Goal: Find specific page/section: Find specific page/section

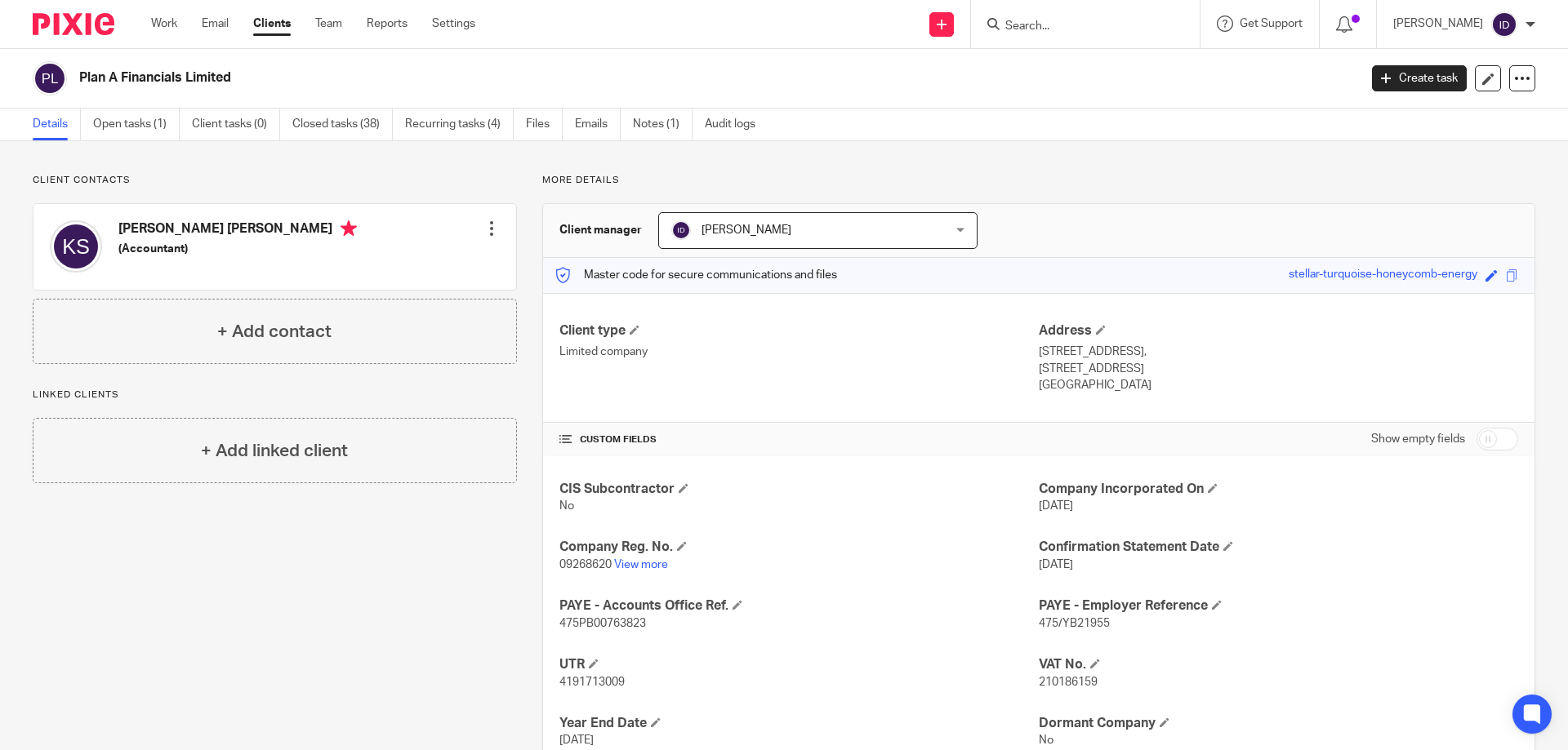
click at [1091, 27] on input "Search" at bounding box center [1077, 27] width 147 height 14
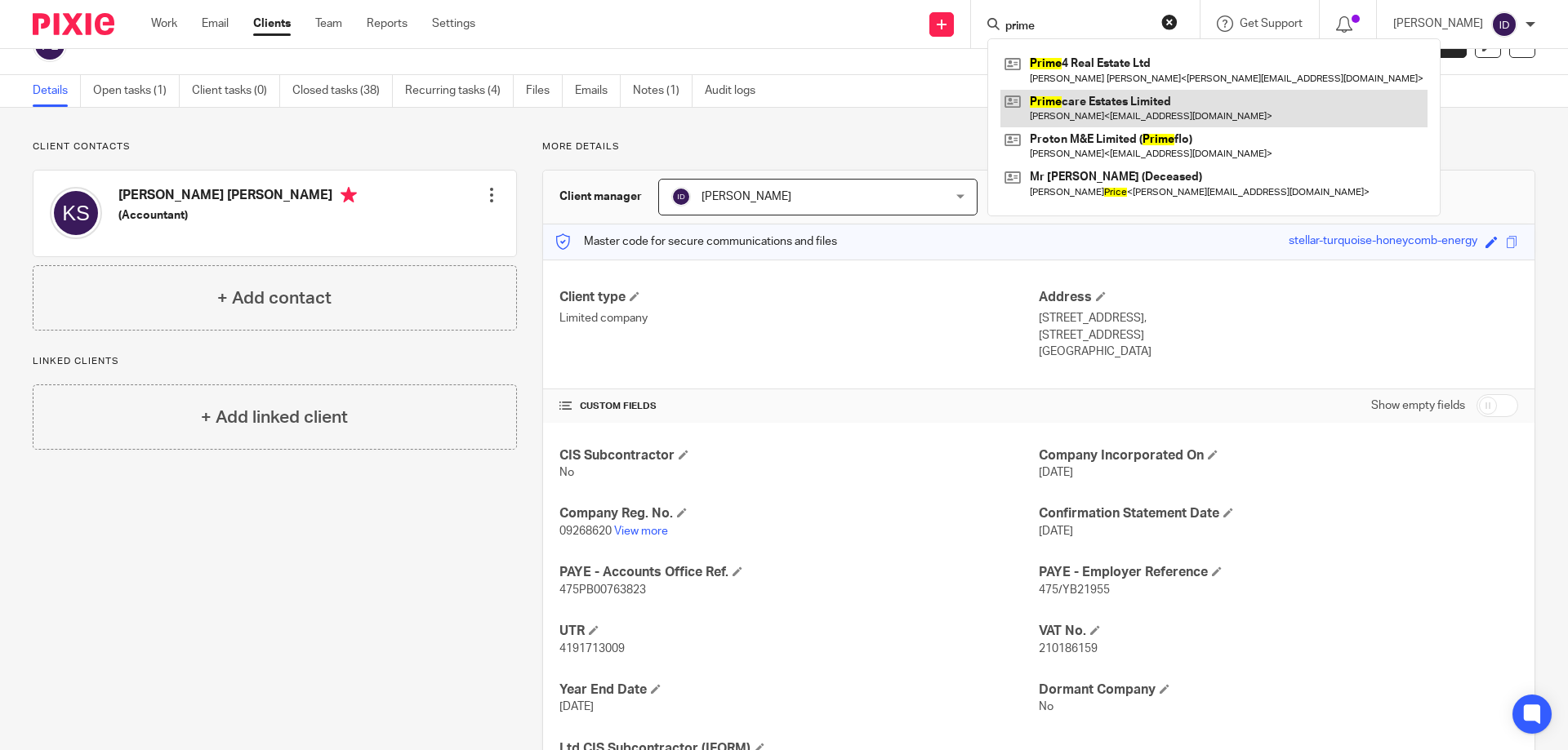
type input "prime"
click at [1100, 104] on link at bounding box center [1215, 108] width 428 height 38
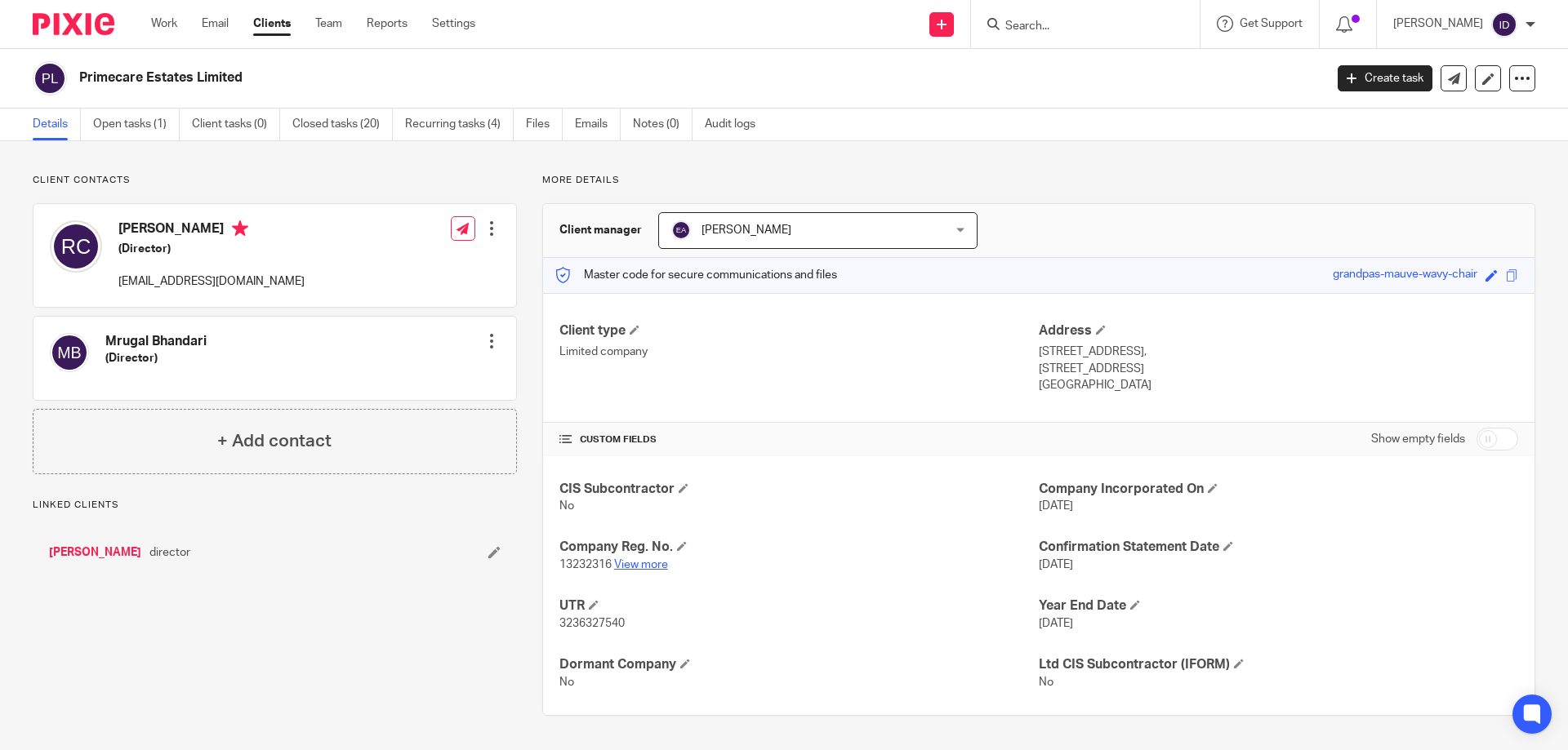
click at [626, 562] on link "View more" at bounding box center [641, 565] width 54 height 12
